Goal: Task Accomplishment & Management: Use online tool/utility

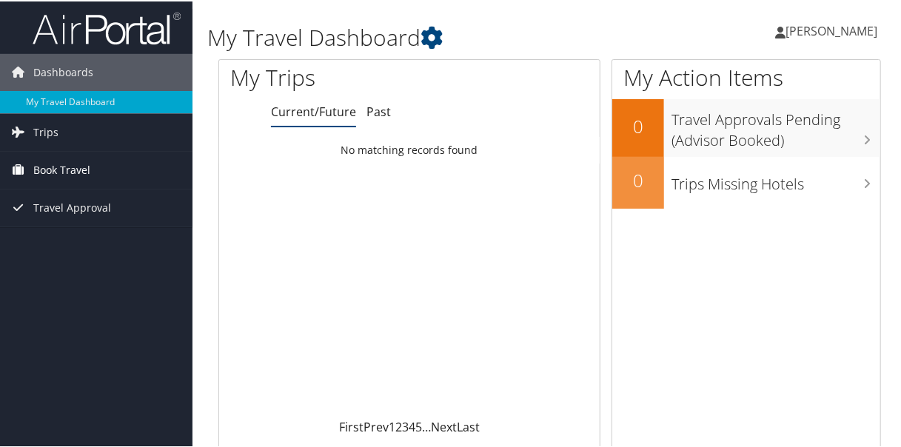
click at [42, 167] on span "Book Travel" at bounding box center [61, 168] width 57 height 37
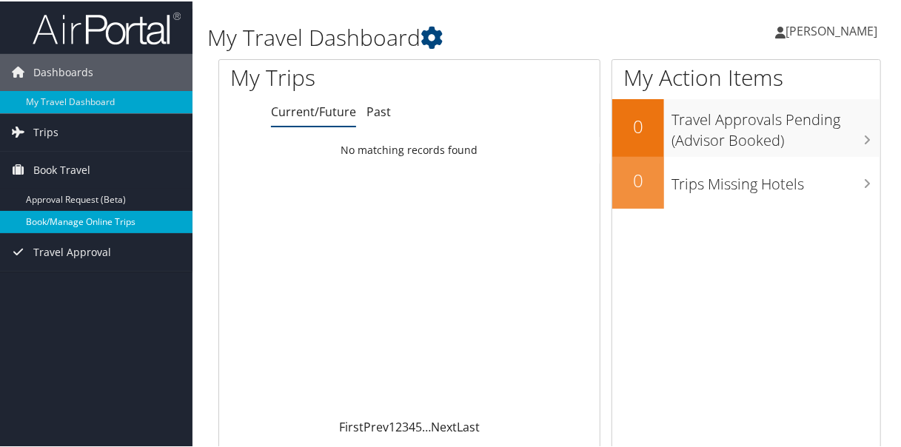
click at [50, 218] on link "Book/Manage Online Trips" at bounding box center [96, 221] width 192 height 22
